Goal: Find specific page/section: Find specific page/section

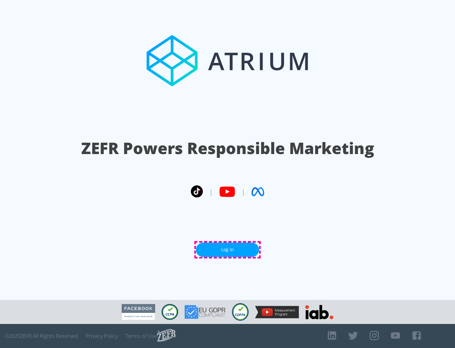
click at [228, 249] on link "Log In" at bounding box center [227, 249] width 63 height 14
